Goal: Communication & Community: Ask a question

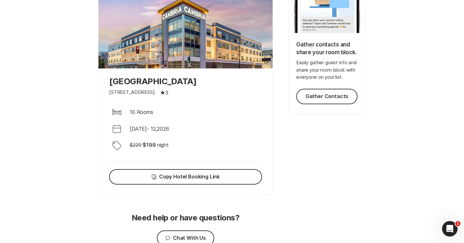
scroll to position [187, 0]
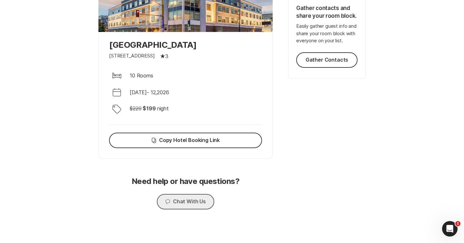
click at [198, 203] on button "Chat Chat With Us" at bounding box center [185, 201] width 57 height 15
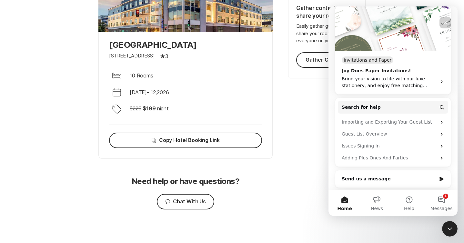
scroll to position [111, 0]
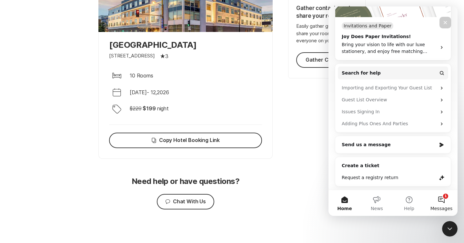
click at [435, 198] on button "1 Messages" at bounding box center [441, 203] width 32 height 26
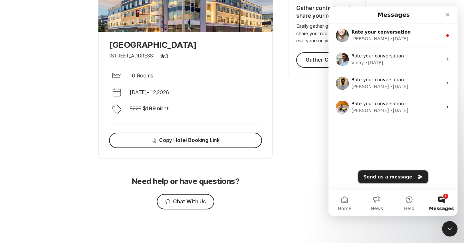
click at [388, 174] on button "Send us a message" at bounding box center [393, 176] width 70 height 13
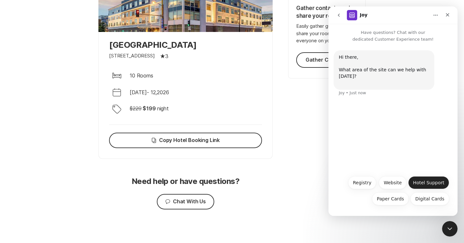
click at [425, 180] on button "Hotel Support" at bounding box center [428, 182] width 41 height 13
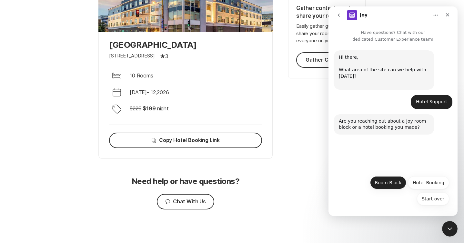
click at [394, 184] on button "Room Block" at bounding box center [388, 182] width 36 height 13
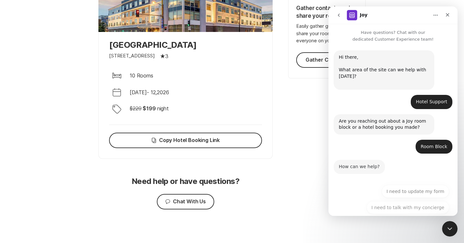
scroll to position [25, 0]
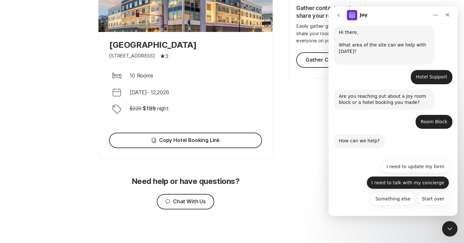
click at [411, 183] on button "I need to talk with my concierge" at bounding box center [407, 182] width 83 height 13
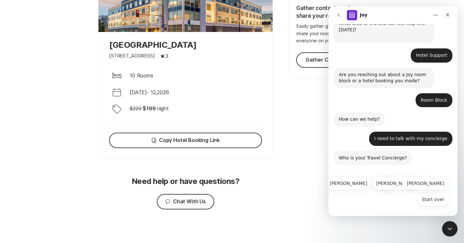
scroll to position [47, 0]
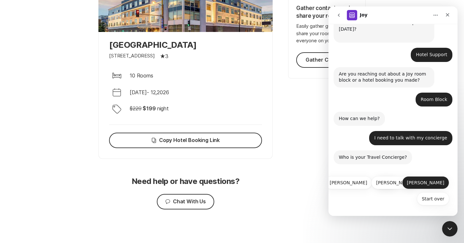
click at [433, 183] on button "[PERSON_NAME]" at bounding box center [425, 182] width 47 height 13
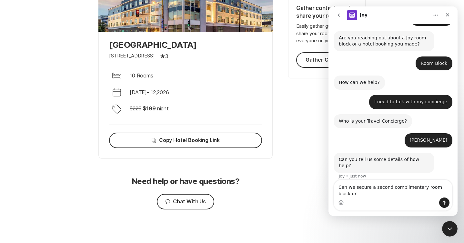
scroll to position [83, 0]
type textarea "Can we secure a second complimentary room block or more rooms added to our curr…"
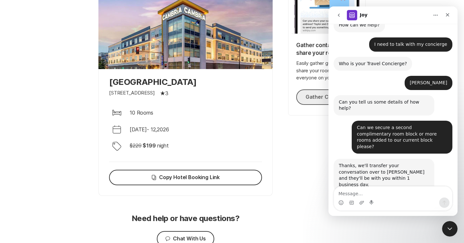
scroll to position [150, 0]
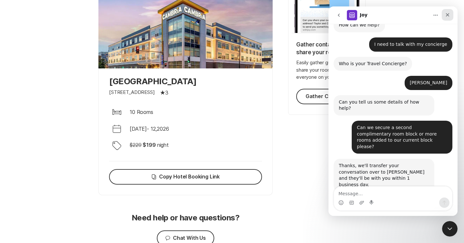
click at [449, 14] on icon "Close" at bounding box center [447, 14] width 5 height 5
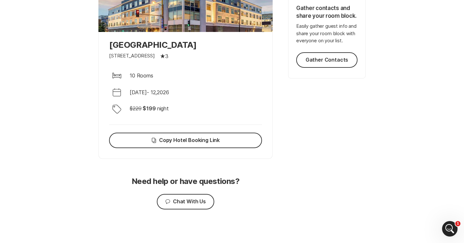
scroll to position [0, 0]
